Goal: Transaction & Acquisition: Obtain resource

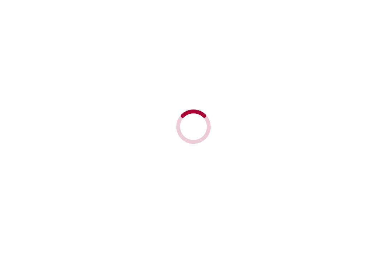
click at [6, 13] on div at bounding box center [193, 126] width 387 height 253
click at [3, 10] on div at bounding box center [193, 126] width 387 height 253
click at [7, 15] on div at bounding box center [193, 126] width 387 height 253
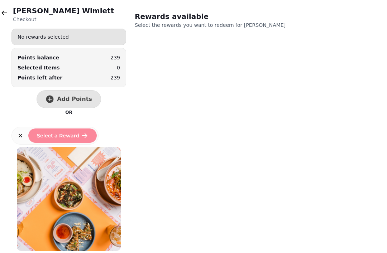
click at [2, 9] on button "button" at bounding box center [4, 13] width 14 height 14
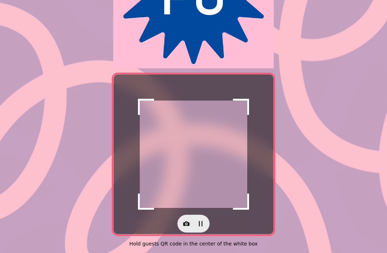
scroll to position [118, 0]
click at [191, 229] on button "button" at bounding box center [186, 224] width 14 height 14
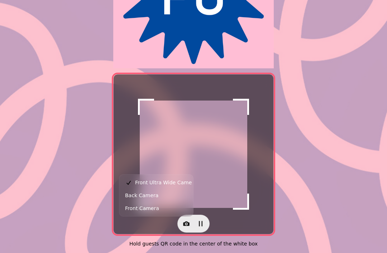
click at [140, 189] on button "Front Ultra Wide Camera" at bounding box center [156, 182] width 71 height 13
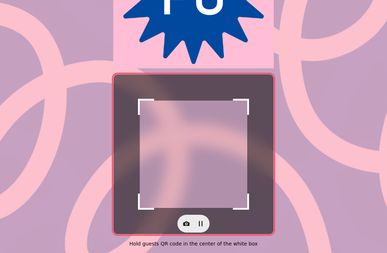
click at [189, 228] on button "button" at bounding box center [186, 224] width 14 height 14
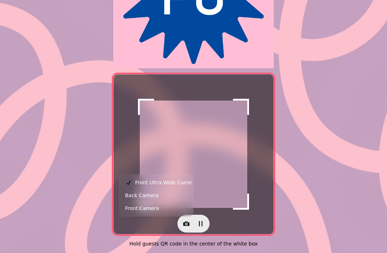
click at [134, 195] on span "Back Camera" at bounding box center [141, 195] width 33 height 9
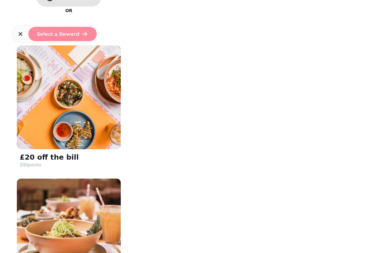
scroll to position [103, 0]
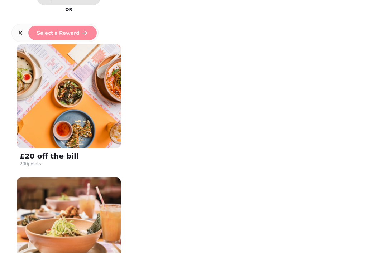
click at [79, 122] on img at bounding box center [69, 96] width 104 height 104
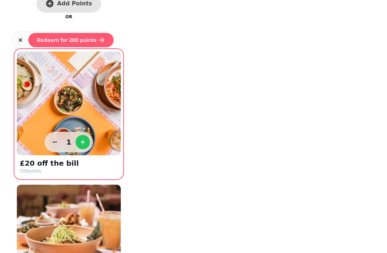
click at [84, 43] on span "Redeem for 200 points" at bounding box center [67, 40] width 60 height 5
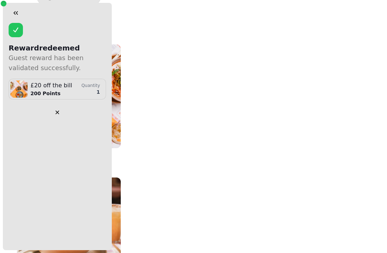
scroll to position [0, 0]
